Goal: Task Accomplishment & Management: Manage account settings

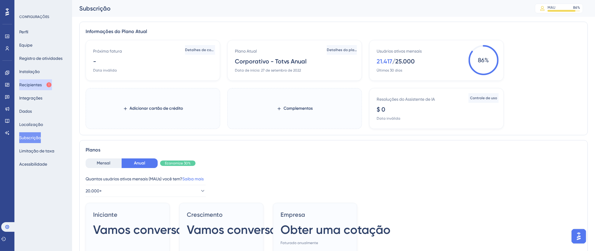
click at [29, 86] on font "Recipientes" at bounding box center [30, 84] width 23 height 5
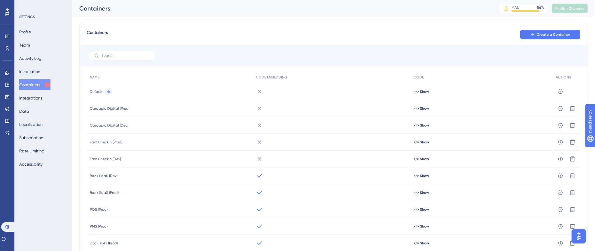
click at [29, 86] on button "Containers" at bounding box center [34, 84] width 31 height 11
click at [6, 95] on icon at bounding box center [7, 96] width 5 height 5
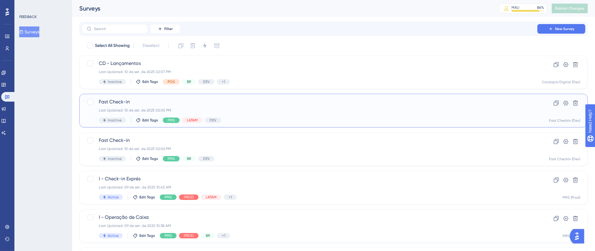
click at [292, 107] on div "Fast Check-in Last Updated: 10 de set. de 2025 02:05 PM Inactive Edit Tags PMS …" at bounding box center [309, 110] width 421 height 25
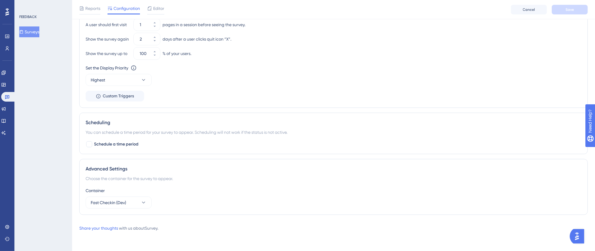
scroll to position [411, 0]
click at [128, 204] on button "Fast Checkin (Dev)" at bounding box center [119, 202] width 66 height 12
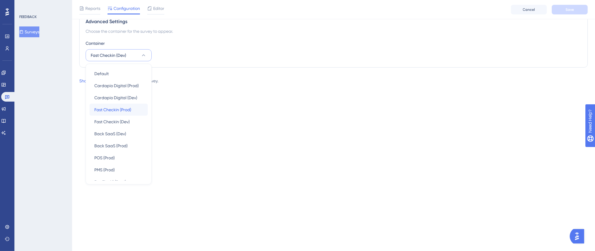
click at [125, 110] on span "Fast Checkin (Prod)" at bounding box center [112, 109] width 37 height 7
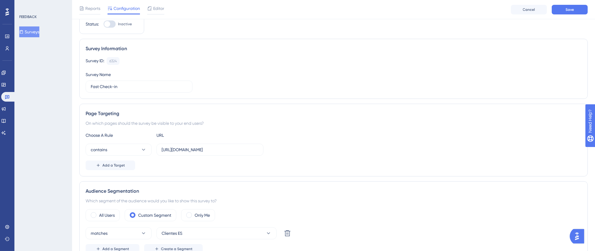
scroll to position [0, 0]
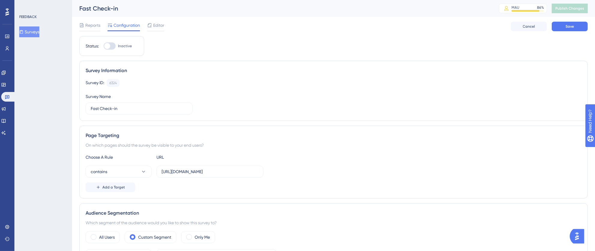
click at [115, 46] on div at bounding box center [110, 45] width 12 height 7
click at [104, 46] on input "Inactive" at bounding box center [103, 46] width 0 height 0
checkbox input "true"
click at [567, 26] on span "Save" at bounding box center [569, 26] width 8 height 5
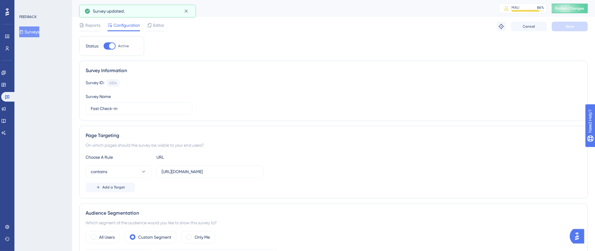
click at [575, 9] on span "Publish Changes" at bounding box center [569, 8] width 29 height 5
click at [185, 26] on icon at bounding box center [186, 26] width 6 height 6
click at [187, 13] on icon at bounding box center [186, 11] width 6 height 6
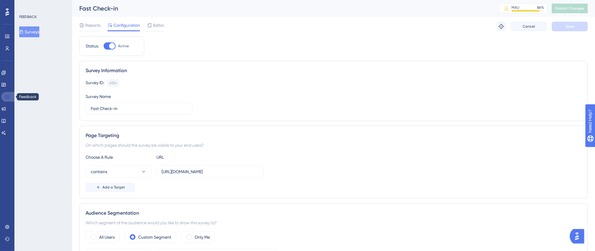
click at [8, 97] on icon at bounding box center [7, 96] width 5 height 5
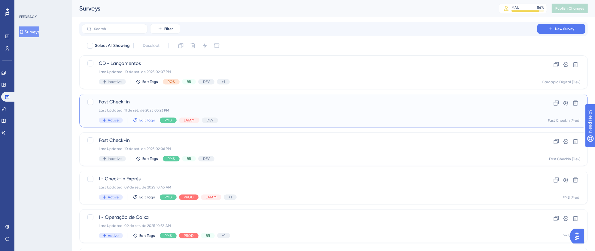
click at [148, 120] on span "Edit Tags" at bounding box center [147, 120] width 16 height 5
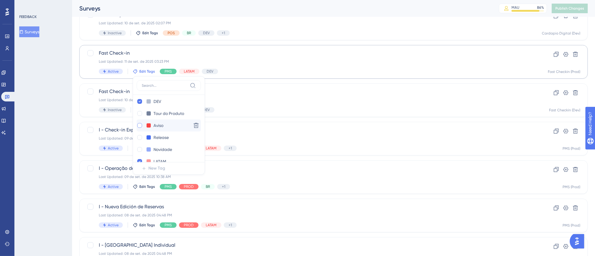
scroll to position [62, 0]
click at [139, 103] on icon at bounding box center [140, 103] width 2 height 2
checkbox input "false"
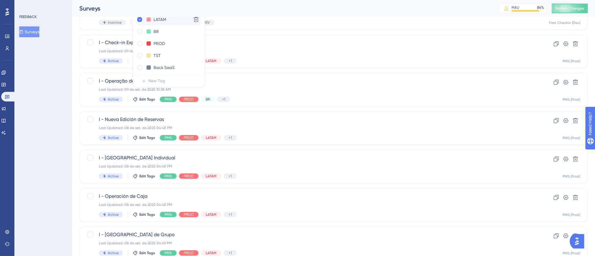
scroll to position [126, 0]
click at [139, 35] on div at bounding box center [139, 34] width 5 height 5
checkbox input "true"
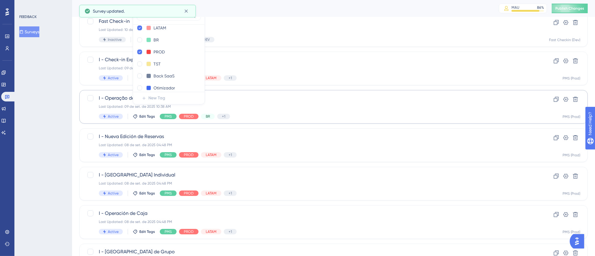
scroll to position [20, 0]
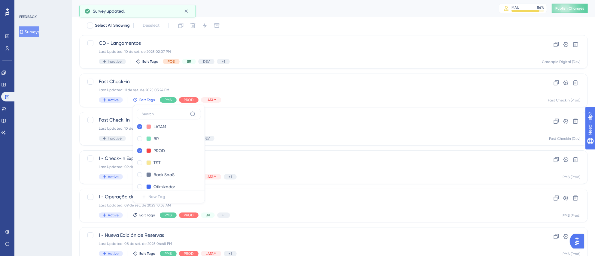
click at [43, 117] on div "FEEDBACK Surveys" at bounding box center [43, 128] width 58 height 256
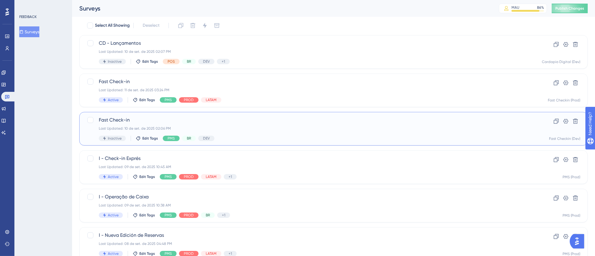
click at [306, 128] on div "Last Updated: 10 de set. de 2025 02:06 PM" at bounding box center [309, 128] width 421 height 5
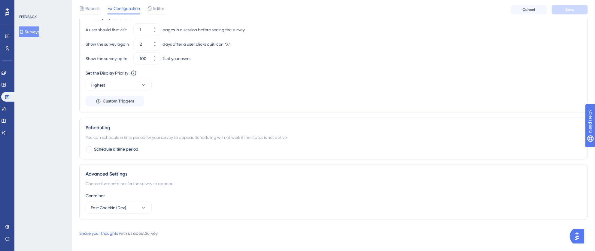
scroll to position [405, 0]
click at [114, 206] on span "Fast Checkin (Dev)" at bounding box center [108, 206] width 35 height 7
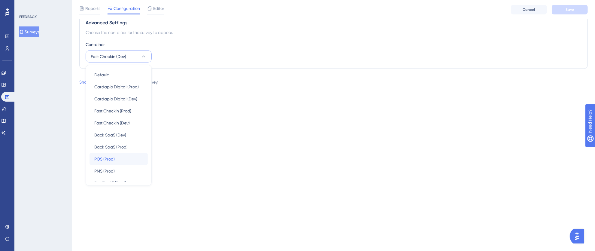
click at [116, 156] on div "POS (Prod) POS (Prod)" at bounding box center [118, 159] width 49 height 12
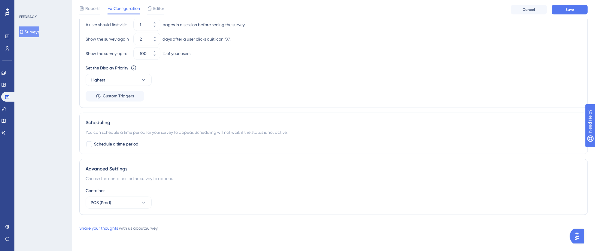
scroll to position [411, 0]
click at [142, 199] on icon at bounding box center [143, 202] width 6 height 6
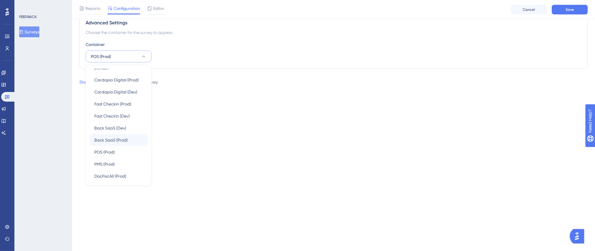
scroll to position [0, 0]
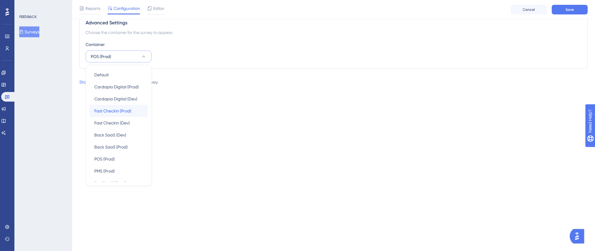
click at [123, 109] on span "Fast Checkin (Prod)" at bounding box center [112, 110] width 37 height 7
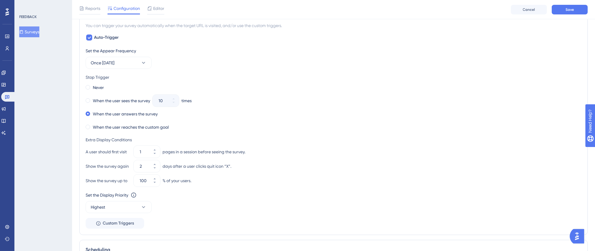
scroll to position [42, 0]
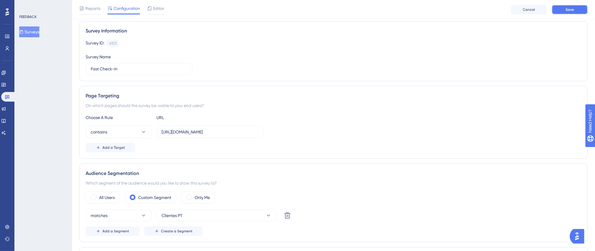
click at [571, 10] on span "Save" at bounding box center [569, 9] width 8 height 5
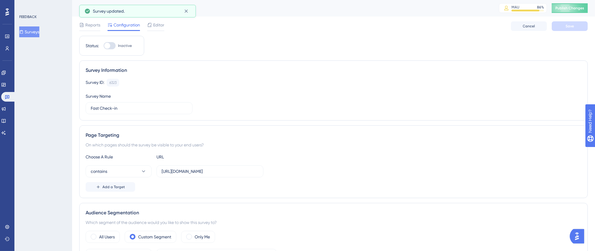
scroll to position [0, 0]
click at [568, 9] on span "Publish Changes" at bounding box center [569, 8] width 29 height 5
click at [114, 46] on div at bounding box center [110, 45] width 12 height 7
click at [104, 46] on input "Inactive" at bounding box center [103, 46] width 0 height 0
checkbox input "true"
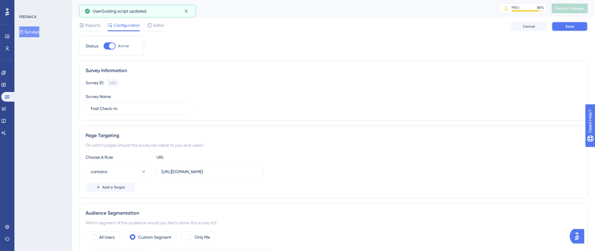
click at [581, 29] on button "Save" at bounding box center [569, 27] width 36 height 10
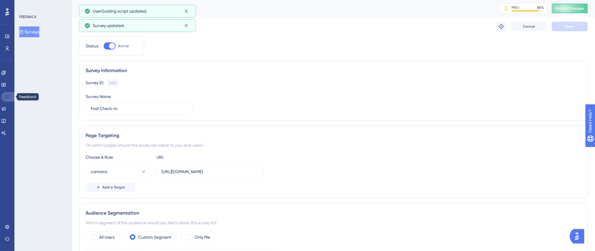
click at [5, 98] on icon at bounding box center [7, 97] width 4 height 4
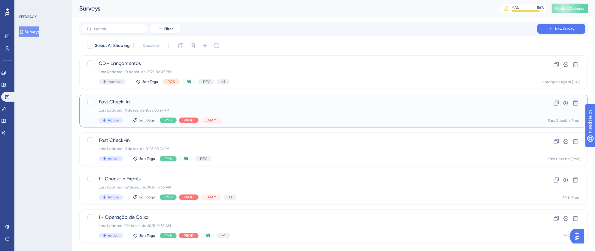
click at [296, 108] on div "Last Updated: 11 de set. de 2025 03:24 PM" at bounding box center [309, 110] width 421 height 5
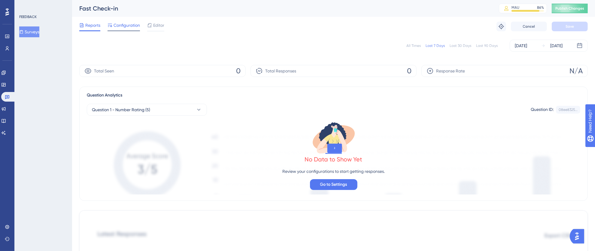
click at [123, 23] on span "Configuration" at bounding box center [126, 25] width 26 height 7
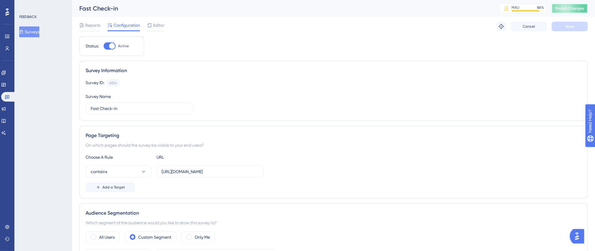
click at [567, 7] on span "Publish Changes" at bounding box center [569, 8] width 29 height 5
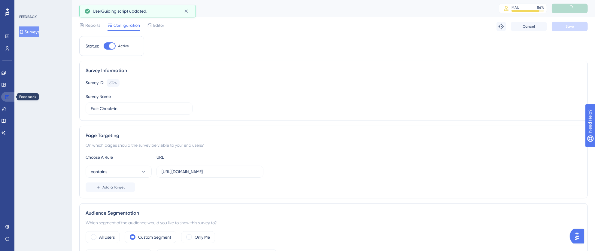
click at [9, 95] on icon at bounding box center [7, 96] width 5 height 5
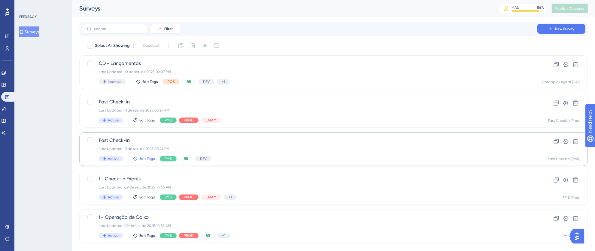
click at [146, 159] on span "Edit Tags" at bounding box center [147, 158] width 16 height 5
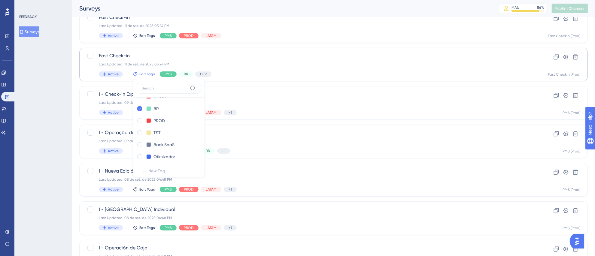
scroll to position [128, 0]
click at [140, 124] on div at bounding box center [139, 123] width 5 height 5
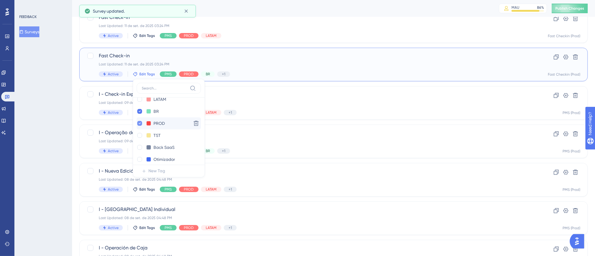
checkbox input "true"
click at [140, 152] on div at bounding box center [139, 154] width 5 height 5
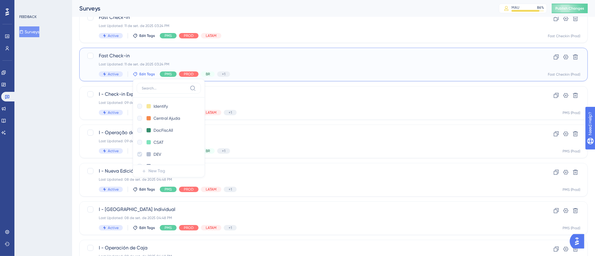
click at [257, 64] on div "Last Updated: 11 de set. de 2025 03:24 PM" at bounding box center [309, 64] width 421 height 5
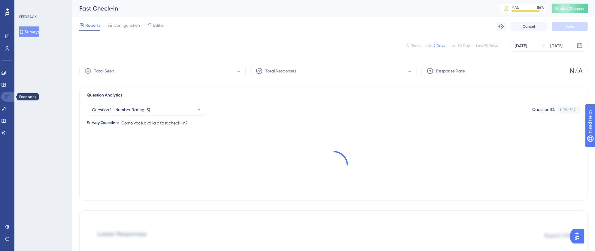
click at [11, 96] on link at bounding box center [8, 97] width 14 height 10
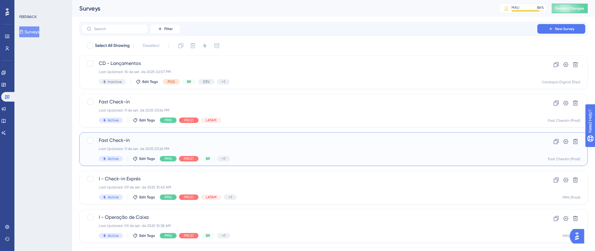
click at [404, 149] on div "Last Updated: 11 de set. de 2025 03:24 PM" at bounding box center [309, 148] width 421 height 5
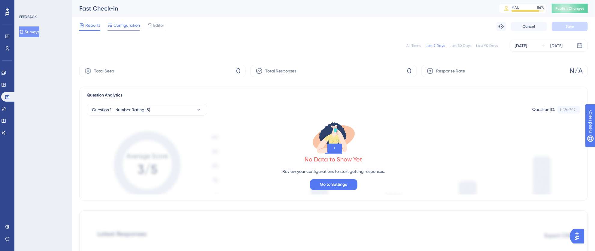
click at [128, 22] on span "Configuration" at bounding box center [126, 25] width 26 height 7
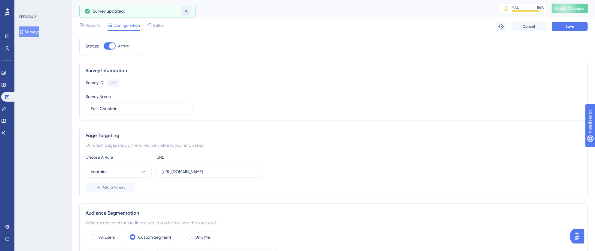
click at [186, 10] on icon at bounding box center [186, 11] width 6 height 6
click at [588, 3] on div "Fast Check-in MAU 86 % Click to see add-on and upgrade options Publish Changes" at bounding box center [333, 8] width 522 height 17
click at [587, 5] on button "Publish Changes" at bounding box center [569, 9] width 36 height 10
click at [6, 96] on icon at bounding box center [7, 96] width 5 height 5
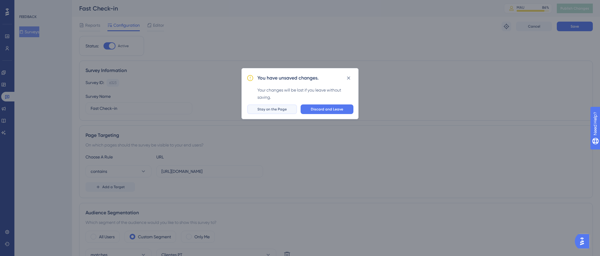
click at [271, 109] on span "Stay on the Page" at bounding box center [271, 109] width 29 height 5
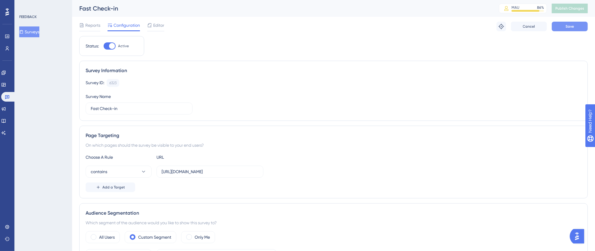
click at [576, 29] on button "Save" at bounding box center [569, 27] width 36 height 10
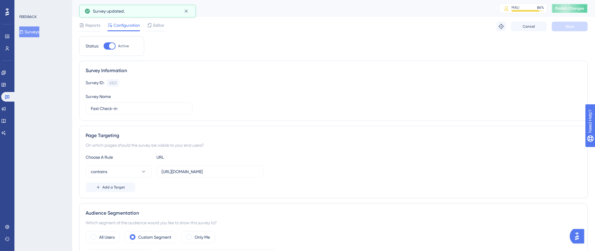
click at [576, 8] on span "Publish Changes" at bounding box center [569, 8] width 29 height 5
click at [185, 11] on icon at bounding box center [185, 11] width 3 height 3
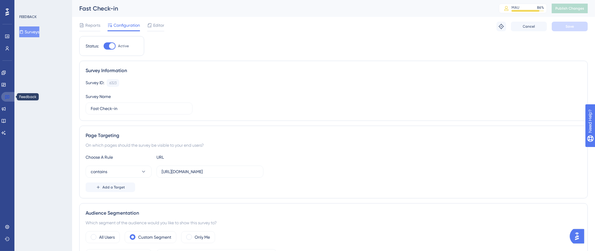
click at [10, 96] on link at bounding box center [8, 97] width 14 height 10
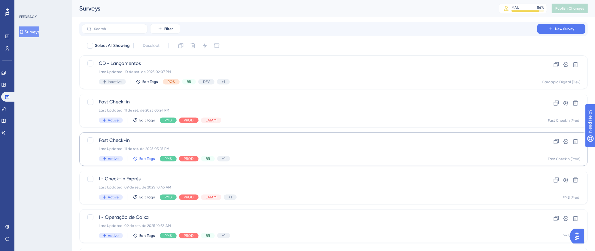
click at [143, 156] on span "Edit Tags" at bounding box center [147, 158] width 16 height 5
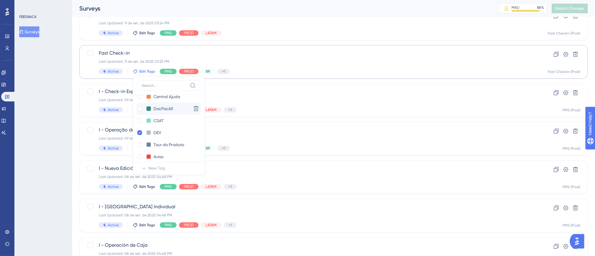
scroll to position [38, 0]
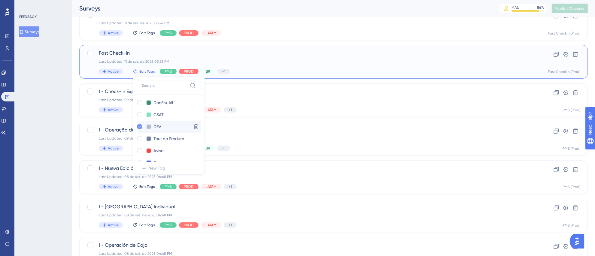
click at [138, 128] on icon at bounding box center [139, 127] width 2 height 4
checkbox input "false"
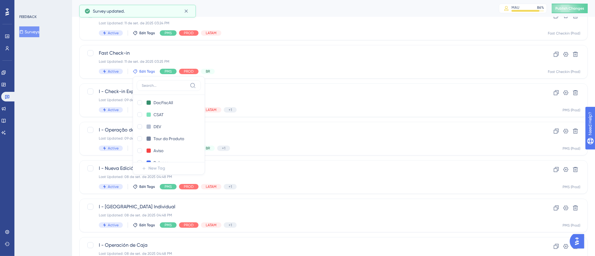
click at [30, 96] on div "FEEDBACK Surveys" at bounding box center [43, 128] width 58 height 256
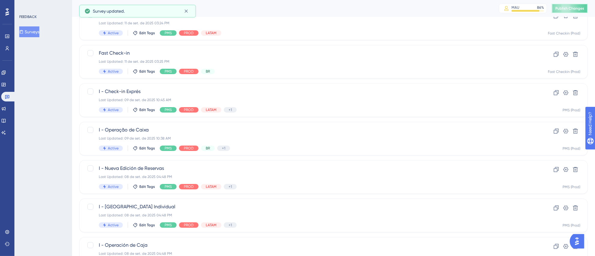
click at [571, 10] on span "Publish Changes" at bounding box center [569, 8] width 29 height 5
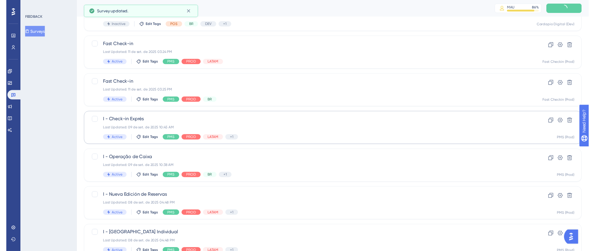
scroll to position [0, 0]
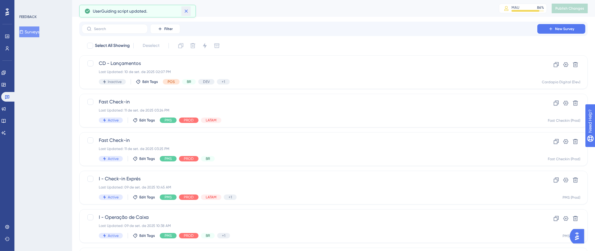
click at [185, 12] on icon at bounding box center [185, 11] width 3 height 3
click at [321, 113] on div "Fast Check-in Last Updated: 11 de set. de 2025 03:24 PM Active Edit Tags PMS PR…" at bounding box center [309, 110] width 421 height 25
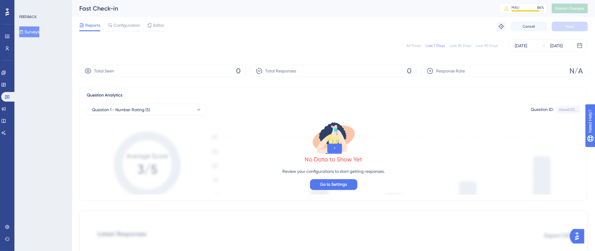
click at [128, 25] on span "Configuration" at bounding box center [126, 25] width 26 height 7
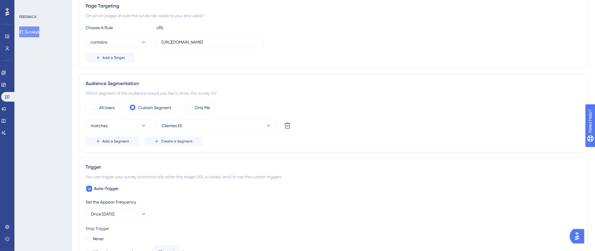
scroll to position [130, 0]
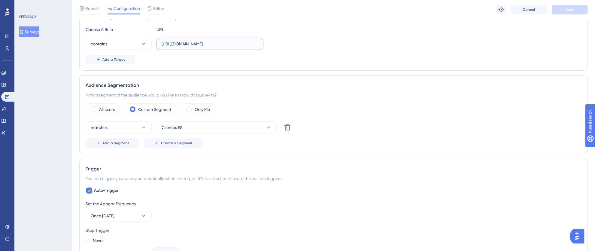
click at [207, 44] on input "https://fastcheckin.totvshotelaria.com/guest" at bounding box center [209, 44] width 97 height 7
drag, startPoint x: 221, startPoint y: 44, endPoint x: 270, endPoint y: 44, distance: 49.5
click at [270, 44] on div "contains https://fastcheckin.totvshotelaria.com/guest" at bounding box center [333, 44] width 495 height 12
click at [243, 44] on input "https://fastcheckin.totvshotelaria.com/guest" at bounding box center [209, 44] width 97 height 7
click at [231, 41] on input "https://fastcheckin.totvshotelaria.com/guest" at bounding box center [209, 44] width 97 height 7
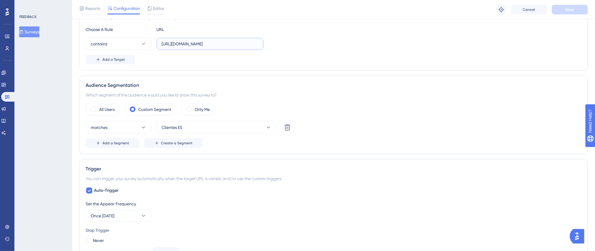
click at [241, 42] on input "https://fastcheckin.totvshotelaria.com/guest" at bounding box center [209, 44] width 97 height 7
click at [248, 44] on input "https://fastcheckin.totvshotelaria.com/guest" at bounding box center [209, 44] width 97 height 7
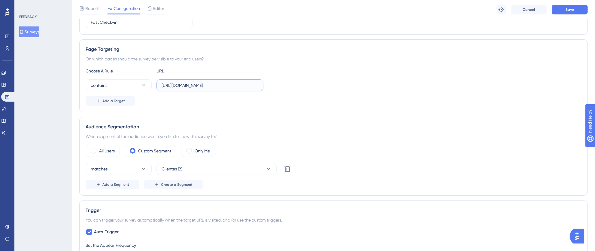
scroll to position [0, 0]
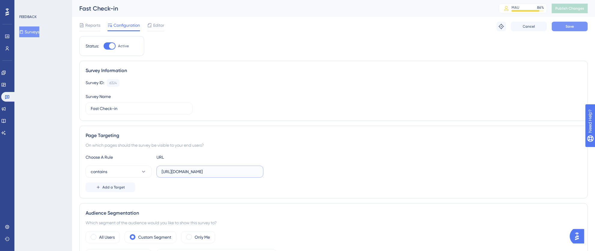
type input "https://fastcheckin.totvshotelaria.com/guest/"
click at [562, 28] on button "Save" at bounding box center [569, 27] width 36 height 10
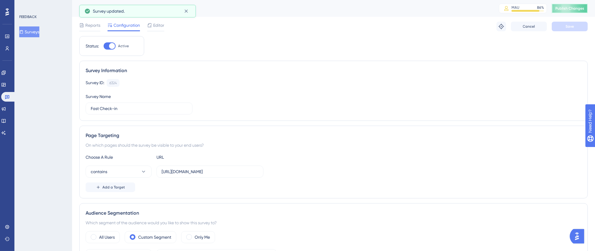
click at [574, 6] on span "Publish Changes" at bounding box center [569, 8] width 29 height 5
click at [188, 11] on icon at bounding box center [186, 11] width 6 height 6
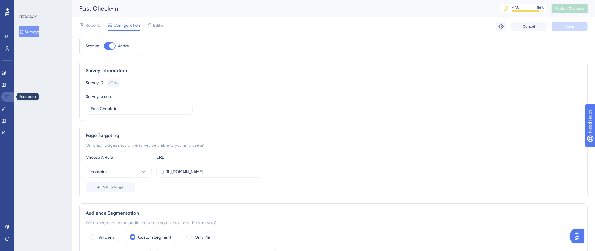
click at [9, 96] on icon at bounding box center [7, 97] width 4 height 4
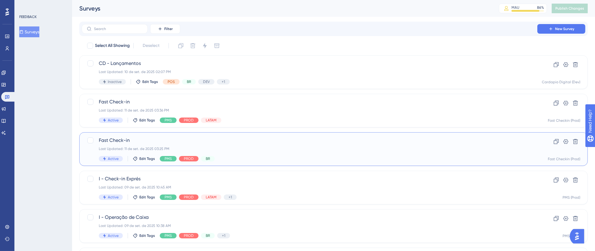
click at [381, 158] on div "Active Edit Tags PMS PROD BR" at bounding box center [309, 158] width 421 height 5
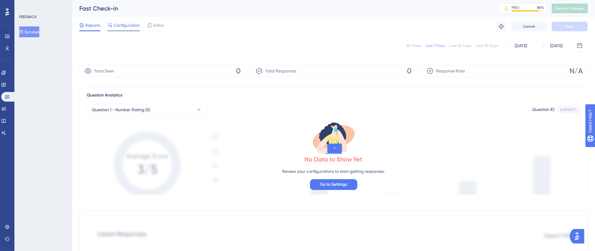
click at [124, 25] on span "Configuration" at bounding box center [126, 25] width 26 height 7
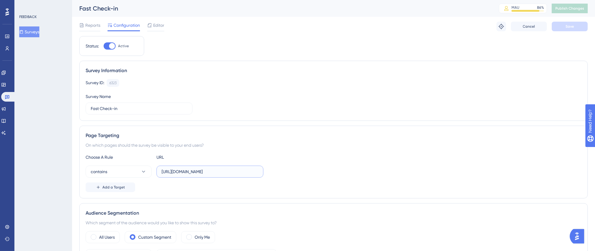
click at [253, 173] on input "https://fastcheckin.totvshotelaria.com/guest" at bounding box center [209, 171] width 97 height 7
type input "https://fastcheckin.totvshotelaria.com/guest/"
click at [555, 25] on button "Save" at bounding box center [569, 27] width 36 height 10
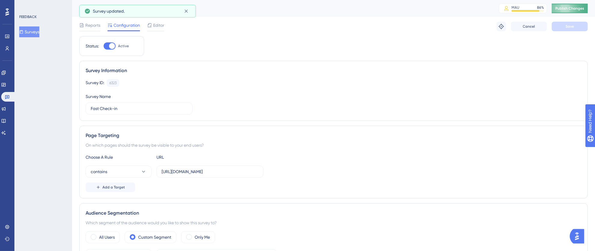
click at [575, 9] on span "Publish Changes" at bounding box center [569, 8] width 29 height 5
click at [188, 24] on icon at bounding box center [186, 26] width 6 height 6
click at [185, 12] on icon at bounding box center [186, 11] width 6 height 6
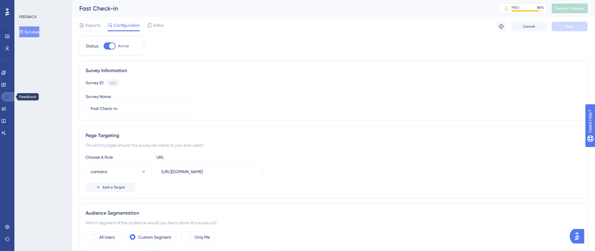
click at [5, 97] on icon at bounding box center [7, 96] width 5 height 5
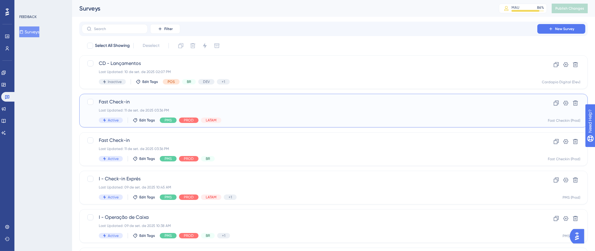
click at [336, 119] on div "Active Edit Tags PMS PROD LATAM" at bounding box center [309, 119] width 421 height 5
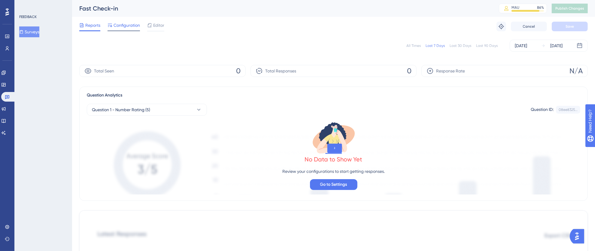
click at [127, 27] on span "Configuration" at bounding box center [126, 25] width 26 height 7
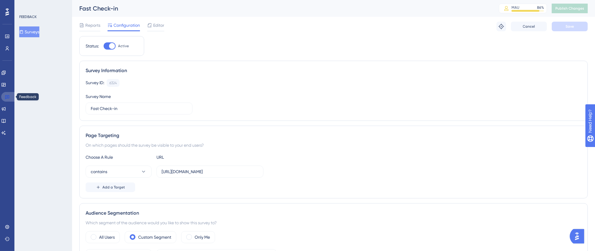
click at [9, 96] on icon at bounding box center [7, 96] width 5 height 5
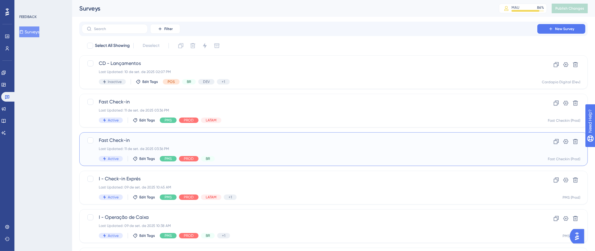
click at [311, 151] on div "Fast Check-in Last Updated: 11 de set. de 2025 03:36 PM Active Edit Tags PMS PR…" at bounding box center [309, 149] width 421 height 25
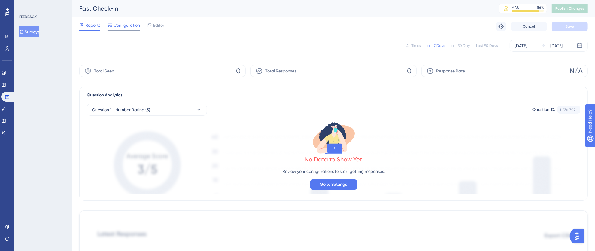
click at [128, 24] on span "Configuration" at bounding box center [126, 25] width 26 height 7
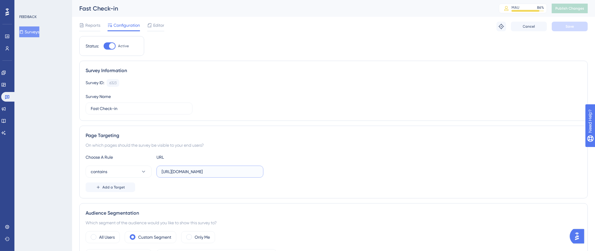
click at [256, 173] on input "https://fastcheckin.totvshotelaria.com/guest/" at bounding box center [209, 171] width 97 height 7
click at [7, 93] on link at bounding box center [8, 97] width 14 height 10
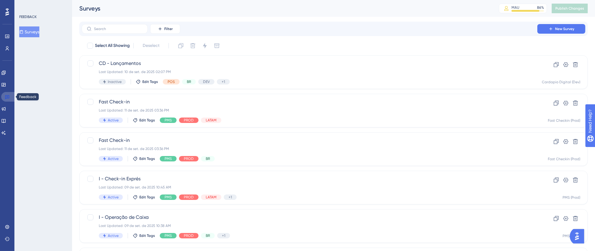
click at [9, 97] on icon at bounding box center [7, 97] width 4 height 4
click at [6, 229] on icon at bounding box center [7, 226] width 5 height 5
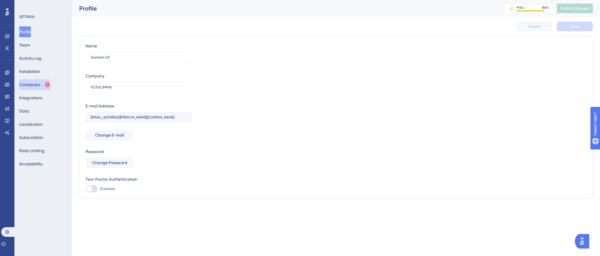
click at [33, 86] on button "Containers" at bounding box center [34, 84] width 31 height 11
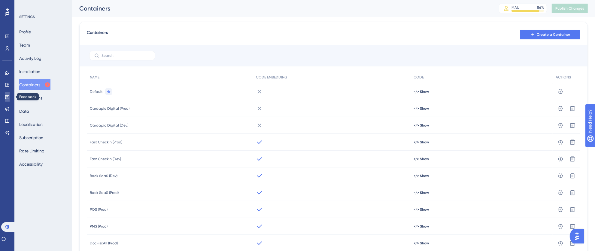
click at [9, 95] on icon at bounding box center [7, 97] width 4 height 4
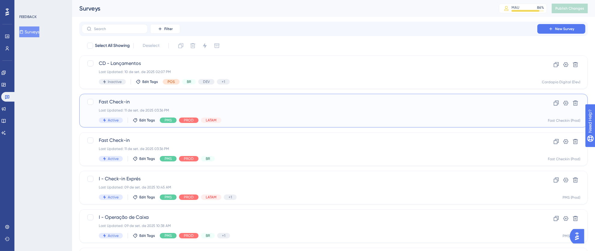
click at [377, 110] on div "Last Updated: 11 de set. de 2025 03:36 PM" at bounding box center [309, 110] width 421 height 5
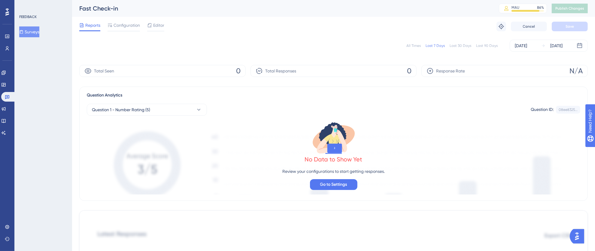
click at [410, 45] on div "All Times" at bounding box center [413, 45] width 14 height 5
click at [6, 96] on icon at bounding box center [7, 96] width 5 height 5
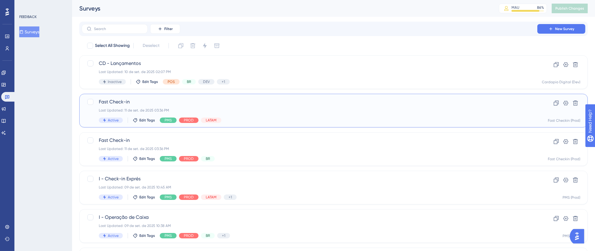
click at [317, 117] on div "Active Edit Tags PMS PROD LATAM" at bounding box center [309, 119] width 421 height 5
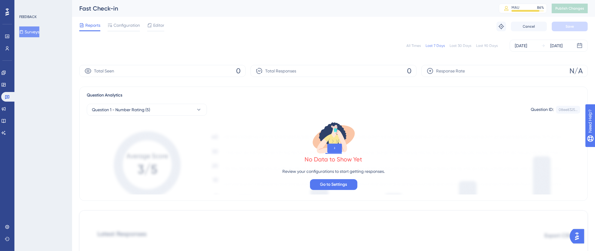
click at [411, 47] on div "All Times" at bounding box center [413, 45] width 14 height 5
click at [7, 97] on icon at bounding box center [7, 96] width 5 height 5
